Goal: Navigation & Orientation: Understand site structure

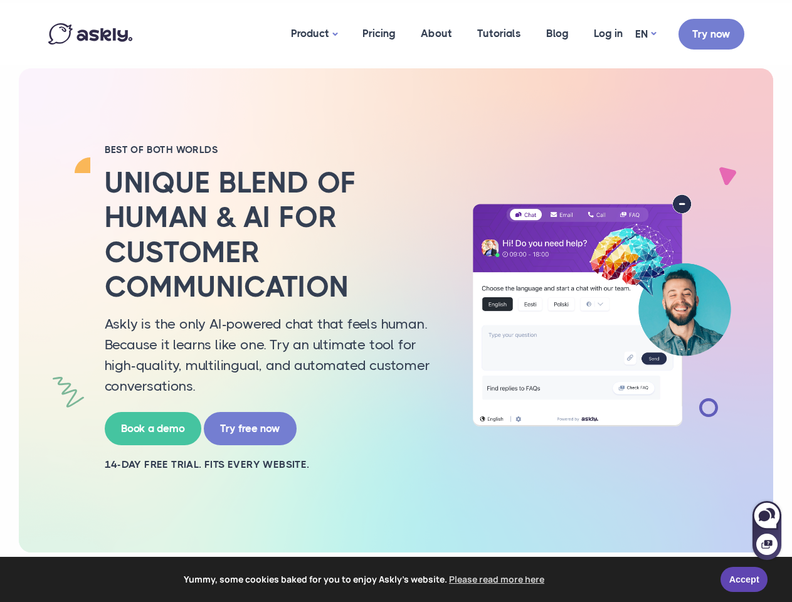
click at [396, 301] on h2 "Unique blend of human & AI for customer communication" at bounding box center [274, 235] width 339 height 139
click at [396, 579] on span "Yummy, some cookies baked for you to enjoy Askly's website. Please read more he…" at bounding box center [364, 579] width 693 height 19
click at [744, 579] on link "Accept" at bounding box center [743, 579] width 47 height 25
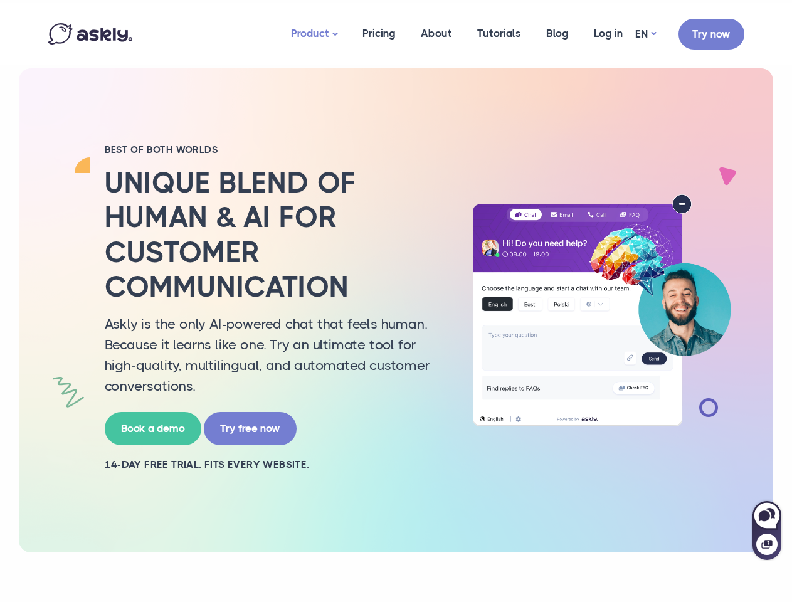
click at [315, 34] on link "Product" at bounding box center [313, 34] width 71 height 62
click at [767, 530] on div at bounding box center [766, 537] width 29 height 46
click at [767, 515] on icon at bounding box center [764, 515] width 11 height 11
click at [767, 544] on icon at bounding box center [766, 544] width 11 height 9
